Goal: Check status: Check status

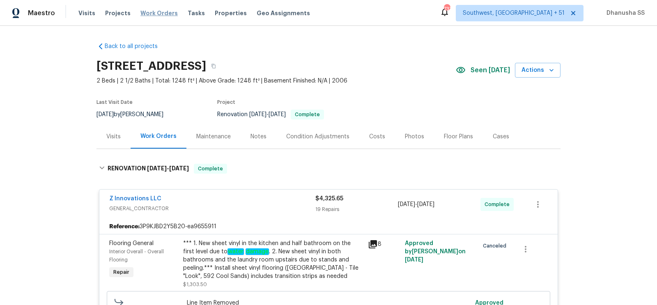
click at [142, 15] on span "Work Orders" at bounding box center [158, 13] width 37 height 8
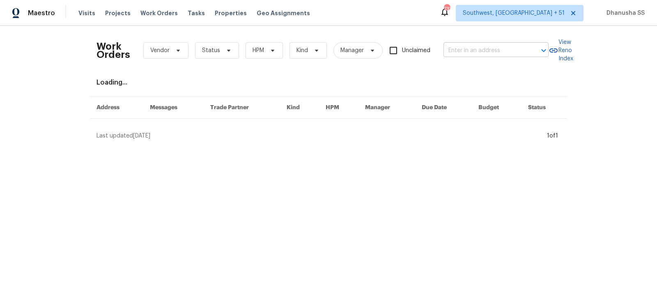
click at [461, 48] on input "text" at bounding box center [484, 50] width 82 height 13
paste input "[STREET_ADDRESS]"
type input "[STREET_ADDRESS]"
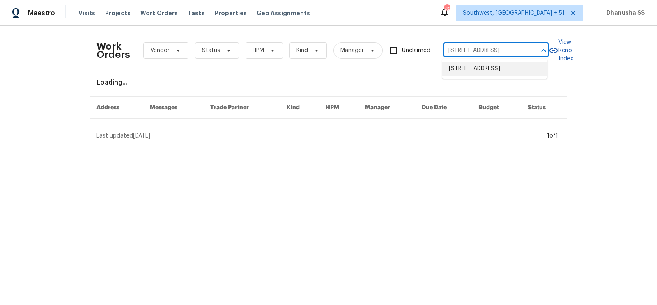
click at [459, 69] on li "[STREET_ADDRESS]" at bounding box center [494, 69] width 105 height 14
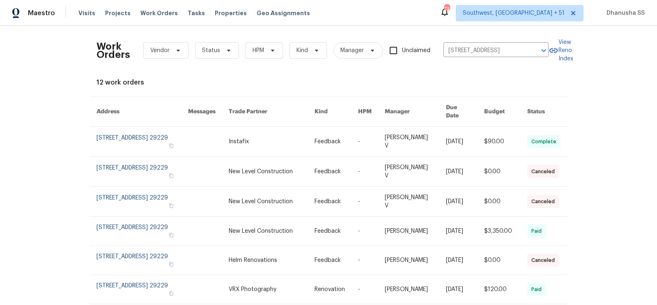
click at [309, 132] on link at bounding box center [272, 142] width 86 height 30
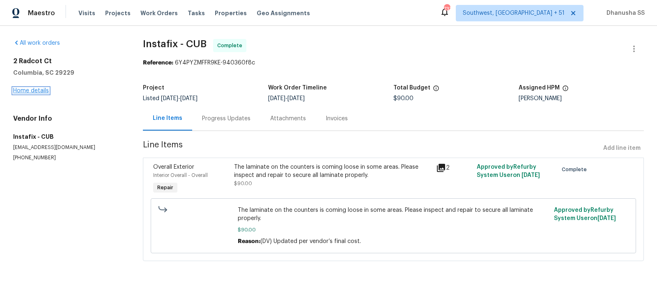
click at [36, 91] on link "Home details" at bounding box center [31, 91] width 36 height 6
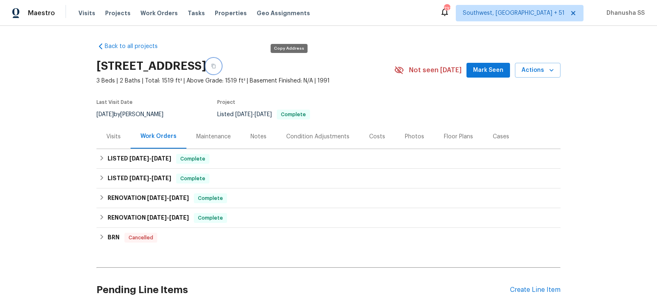
click at [221, 66] on button "button" at bounding box center [213, 66] width 15 height 15
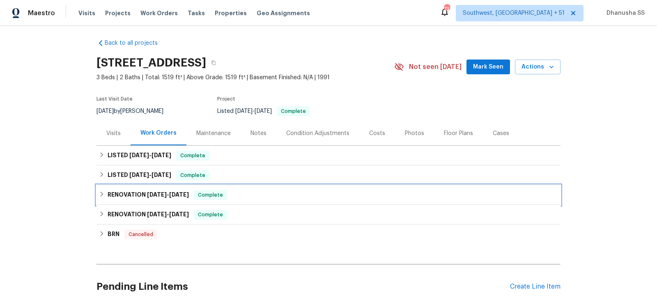
click at [259, 192] on div "RENOVATION [DATE] - [DATE] Complete" at bounding box center [328, 195] width 459 height 10
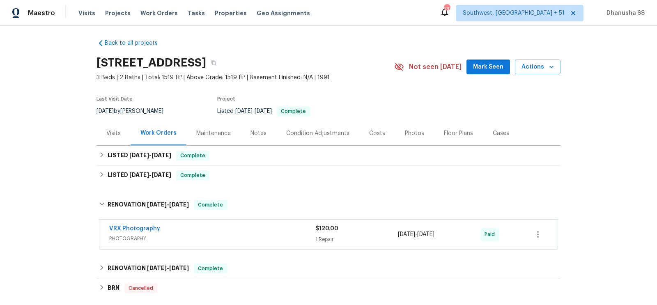
click at [259, 220] on div "VRX Photography PHOTOGRAPHY $120.00 1 Repair [DATE] - [DATE] Paid" at bounding box center [328, 235] width 458 height 30
click at [260, 223] on div "VRX Photography PHOTOGRAPHY $120.00 1 Repair [DATE] - [DATE] Paid" at bounding box center [328, 235] width 458 height 30
click at [260, 229] on div "VRX Photography" at bounding box center [212, 230] width 206 height 10
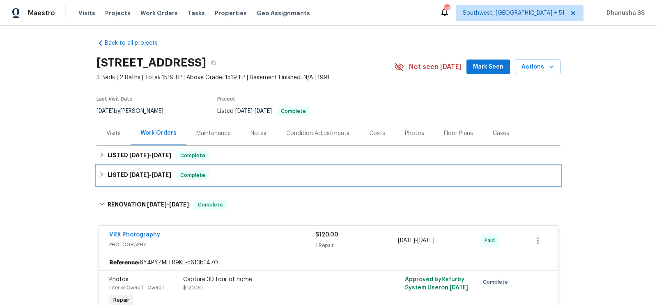
click at [244, 172] on div "LISTED [DATE] - [DATE] Complete" at bounding box center [328, 175] width 459 height 10
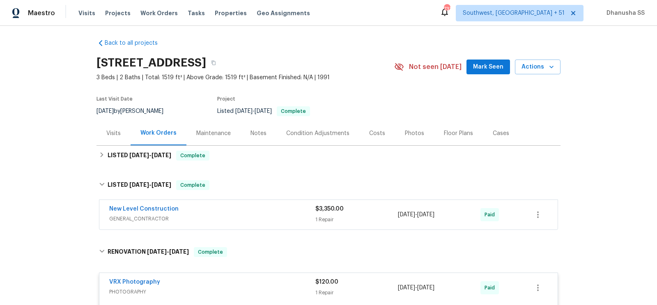
click at [256, 215] on span "GENERAL_CONTRACTOR" at bounding box center [212, 219] width 206 height 8
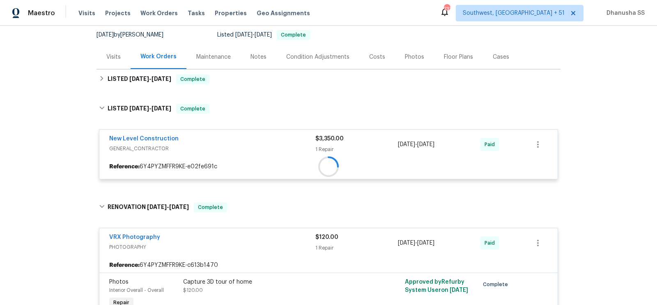
scroll to position [80, 0]
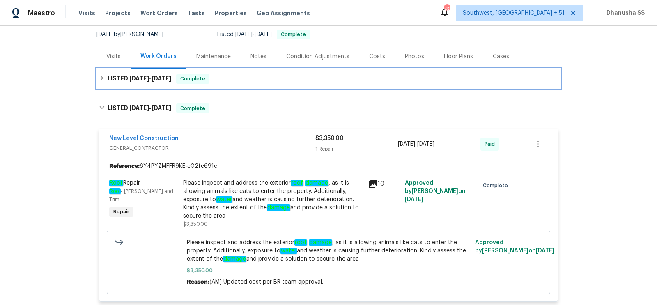
click at [248, 73] on div "LISTED [DATE] - [DATE] Complete" at bounding box center [328, 79] width 464 height 20
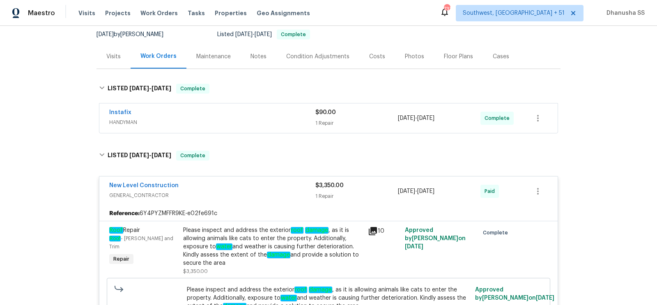
click at [253, 120] on span "HANDYMAN" at bounding box center [212, 122] width 206 height 8
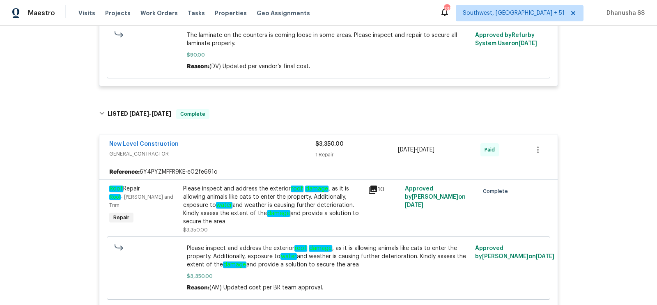
scroll to position [257, 0]
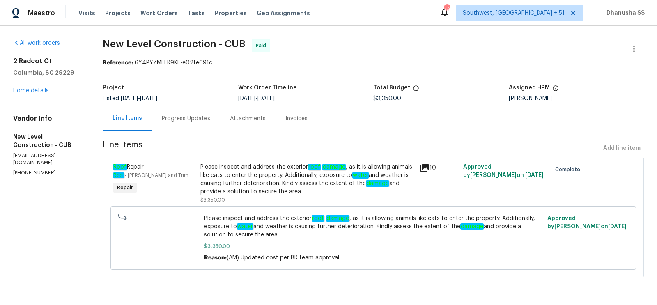
click at [188, 122] on div "Progress Updates" at bounding box center [186, 119] width 48 height 8
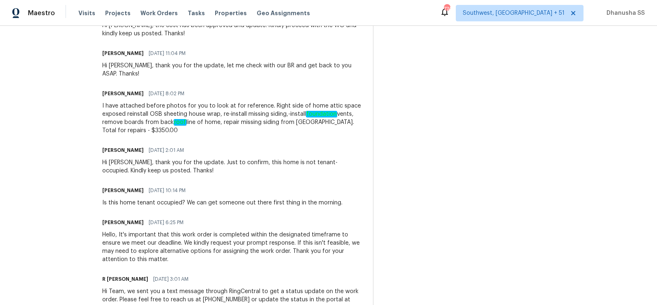
scroll to position [559, 0]
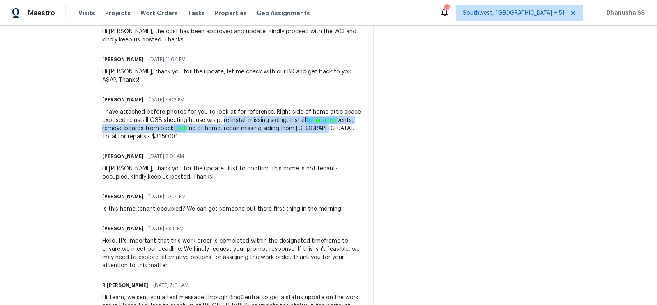
drag, startPoint x: 243, startPoint y: 103, endPoint x: 357, endPoint y: 112, distance: 114.5
click at [357, 112] on div "I have attached before photos for you to look at for reference. Right side of h…" at bounding box center [232, 124] width 261 height 33
copy div "re-install missing siding,-install foundation vents, remove boards from back ro…"
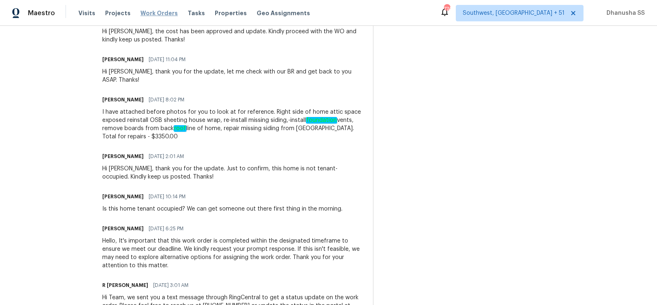
click at [154, 16] on span "Work Orders" at bounding box center [158, 13] width 37 height 8
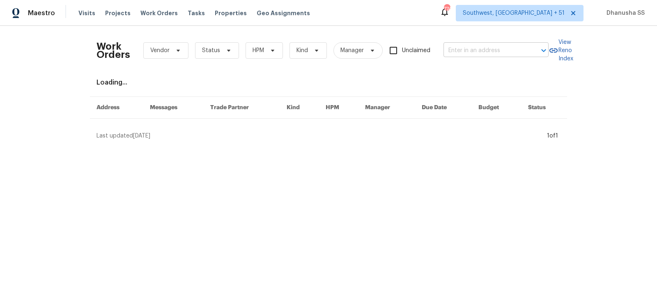
click at [458, 53] on input "text" at bounding box center [484, 50] width 82 height 13
paste input "[STREET_ADDRESS]"
type input "[STREET_ADDRESS]"
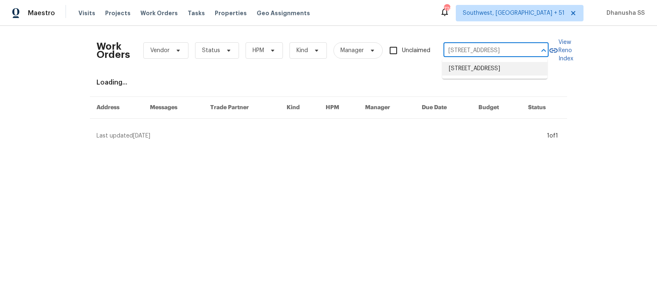
click at [461, 69] on li "[STREET_ADDRESS]" at bounding box center [494, 69] width 105 height 14
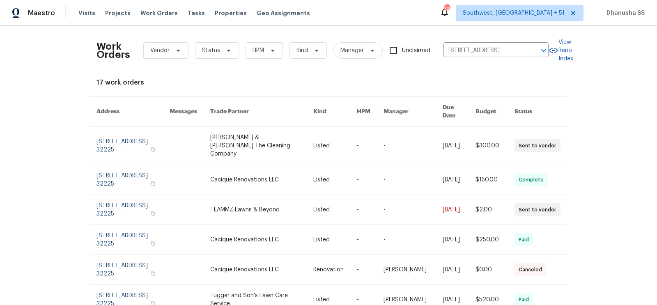
click at [254, 137] on link at bounding box center [261, 146] width 103 height 38
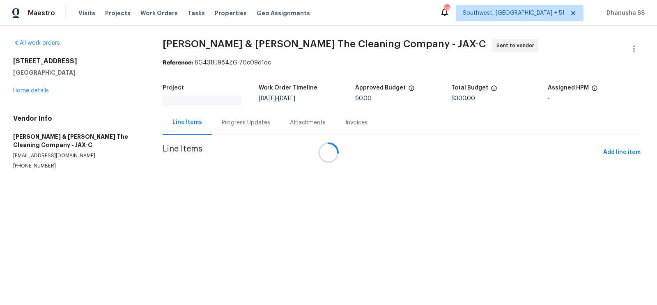
click at [34, 92] on div at bounding box center [328, 152] width 657 height 305
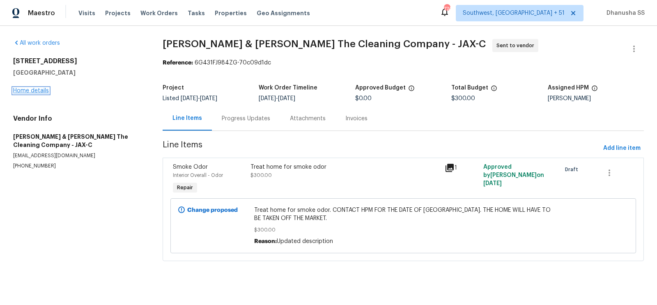
click at [35, 92] on link "Home details" at bounding box center [31, 91] width 36 height 6
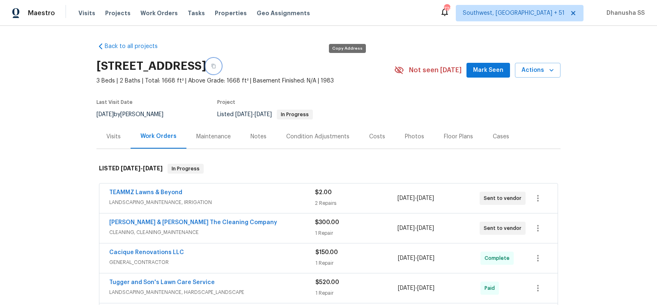
click at [216, 66] on icon "button" at bounding box center [213, 66] width 5 height 5
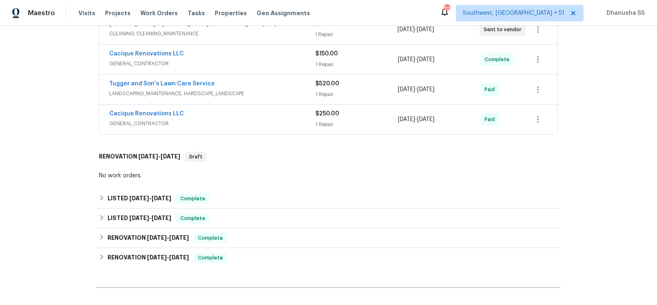
scroll to position [201, 0]
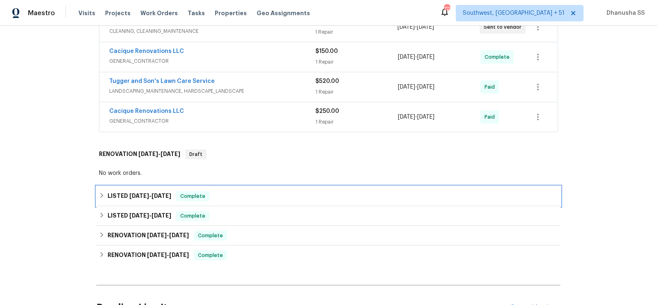
click at [259, 191] on div "LISTED [DATE] - [DATE] Complete" at bounding box center [328, 196] width 459 height 10
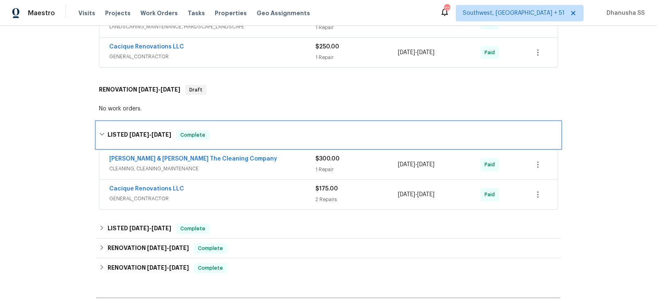
scroll to position [277, 0]
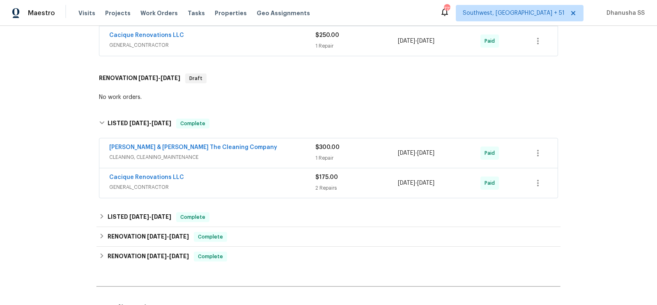
click at [270, 168] on div "Cacique Renovations LLC GENERAL_CONTRACTOR $175.00 2 Repairs [DATE] - [DATE] Pa…" at bounding box center [328, 183] width 458 height 30
click at [270, 183] on span "GENERAL_CONTRACTOR" at bounding box center [212, 187] width 206 height 8
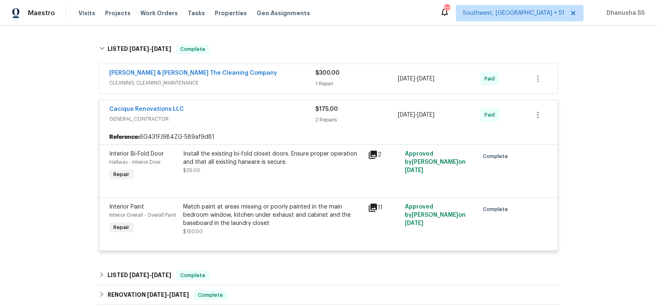
scroll to position [330, 0]
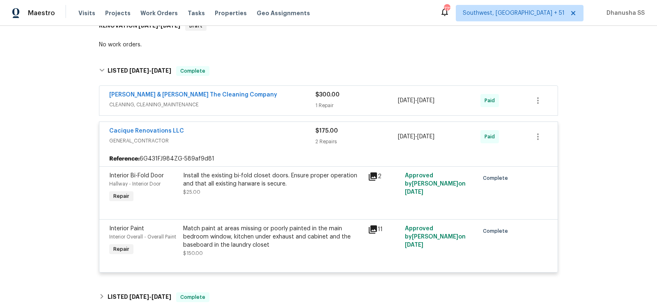
click at [275, 104] on span "CLEANING, CLEANING_MAINTENANCE" at bounding box center [212, 105] width 206 height 8
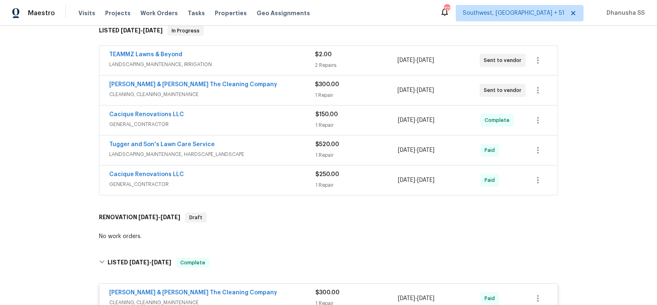
scroll to position [141, 0]
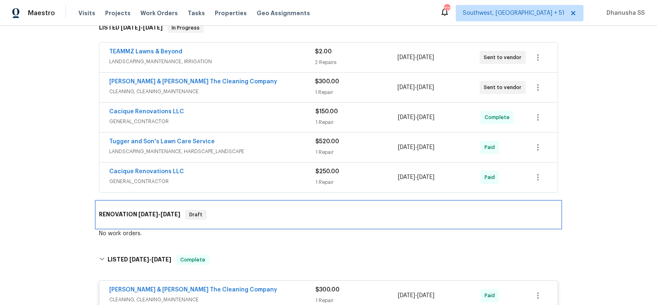
click at [236, 217] on div "RENOVATION [DATE] - [DATE] Draft" at bounding box center [328, 215] width 464 height 26
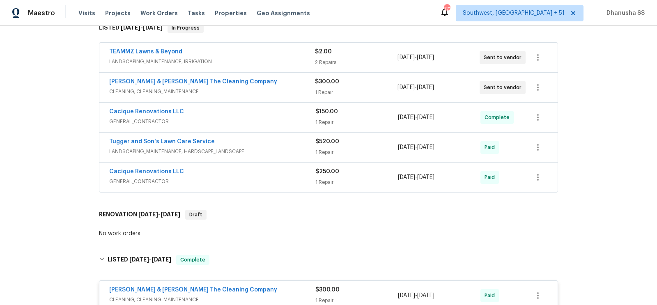
click at [276, 180] on span "GENERAL_CONTRACTOR" at bounding box center [212, 181] width 206 height 8
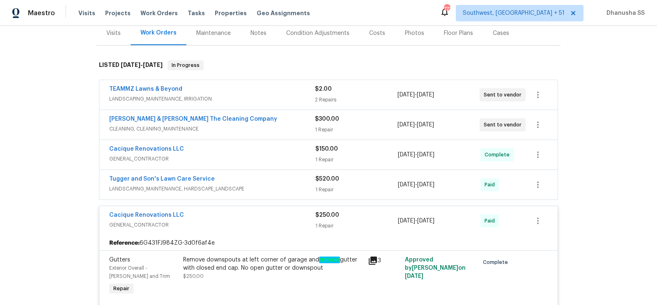
scroll to position [101, 0]
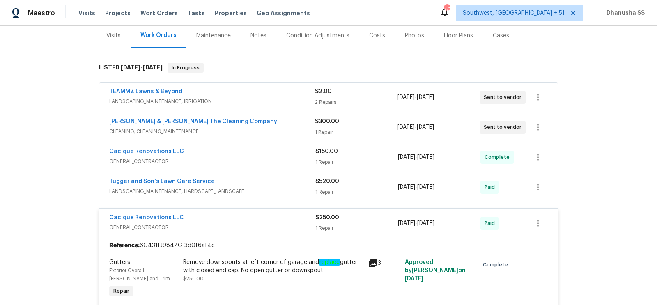
click at [279, 188] on span "LANDSCAPING_MAINTENANCE, HARDSCAPE_LANDSCAPE" at bounding box center [212, 191] width 206 height 8
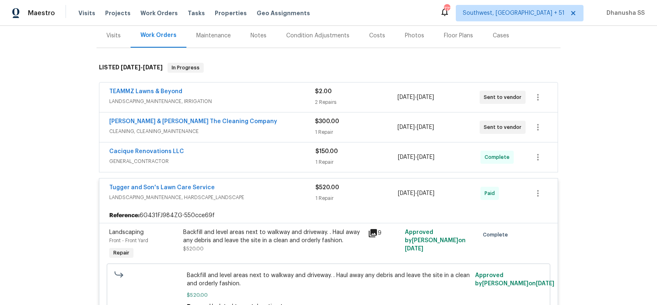
click at [294, 154] on div "Cacique Renovations LLC" at bounding box center [212, 152] width 206 height 10
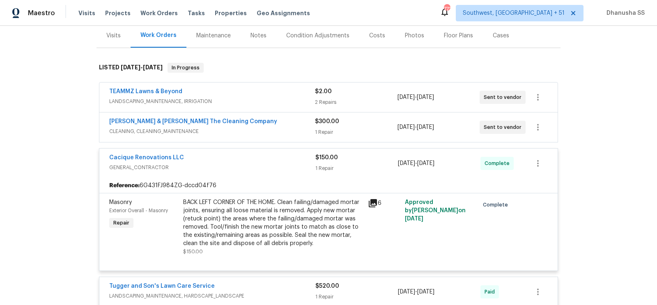
click at [297, 117] on div "Montalvo & Sangalang The Cleaning Company" at bounding box center [212, 122] width 206 height 10
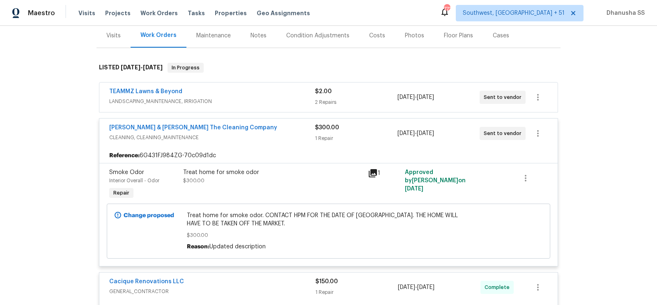
click at [281, 91] on div "TEAMMZ Lawns & Beyond" at bounding box center [212, 92] width 206 height 10
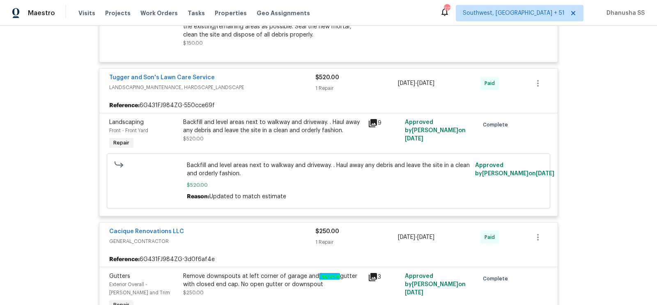
scroll to position [0, 0]
